Goal: Task Accomplishment & Management: Manage account settings

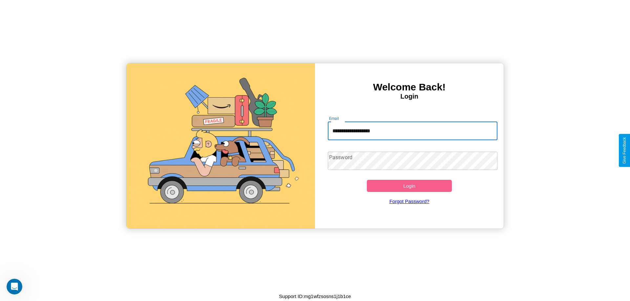
type input "**********"
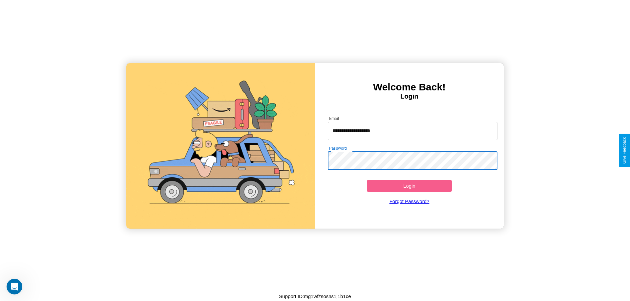
click at [409, 186] on button "Login" at bounding box center [409, 186] width 85 height 12
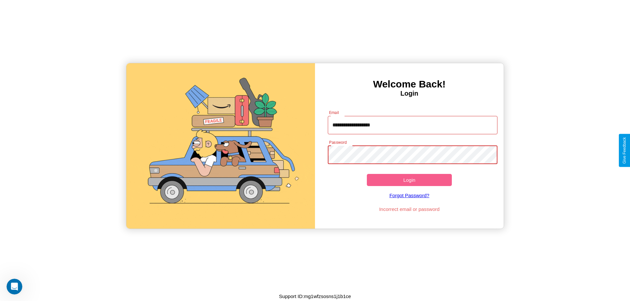
click at [409, 180] on button "Login" at bounding box center [409, 180] width 85 height 12
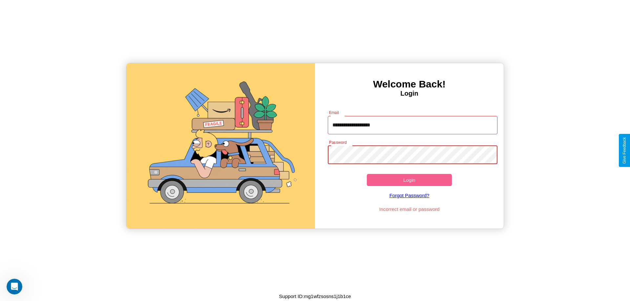
click at [409, 180] on button "Login" at bounding box center [409, 180] width 85 height 12
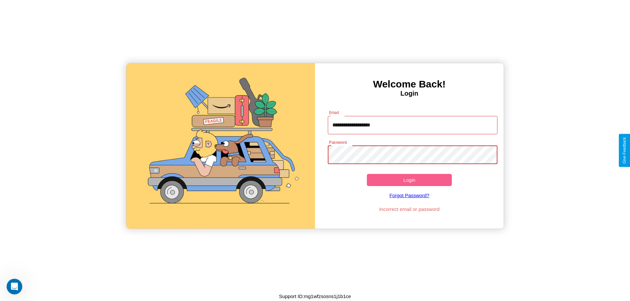
click at [409, 180] on button "Login" at bounding box center [409, 180] width 85 height 12
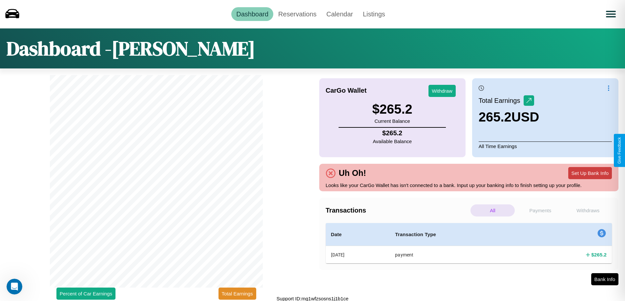
click at [590, 173] on button "Set Up Bank Info" at bounding box center [590, 173] width 44 height 12
